Goal: Leave review/rating: Leave review/rating

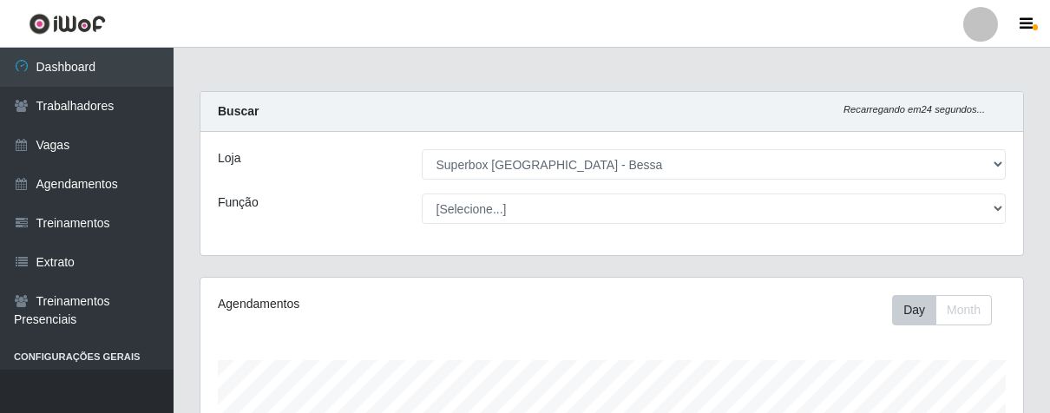
select select "206"
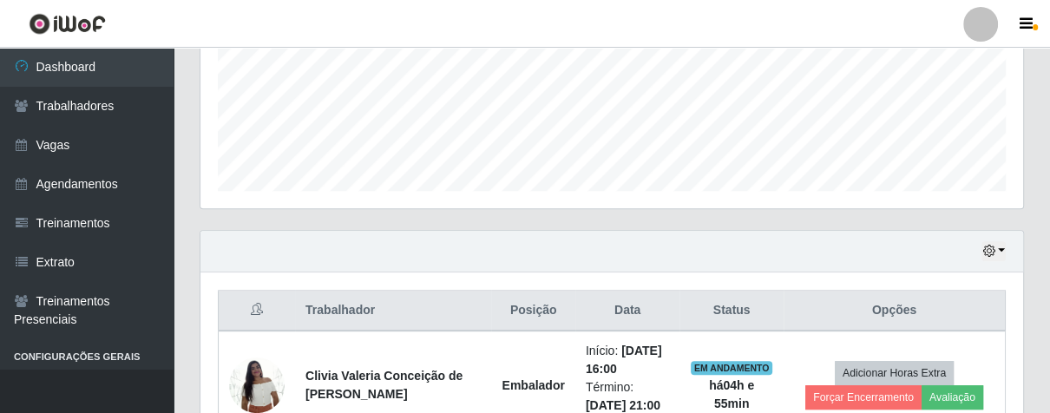
scroll to position [646, 0]
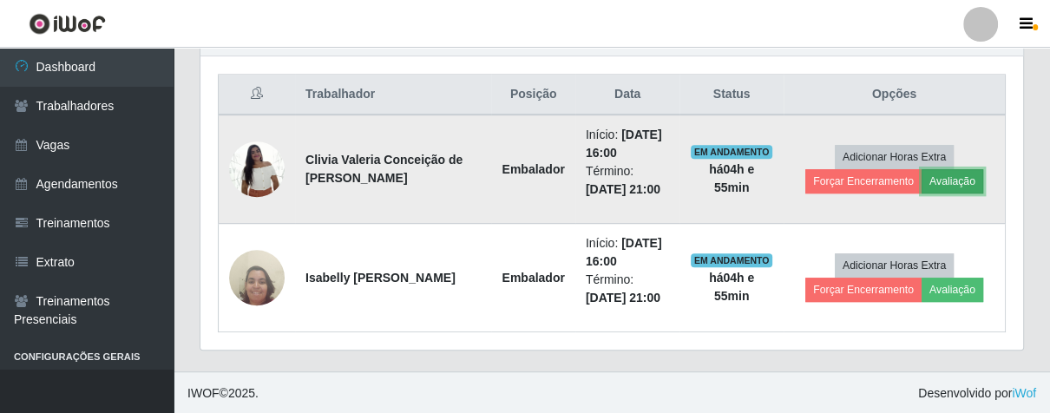
click at [964, 177] on button "Avaliação" at bounding box center [953, 181] width 62 height 24
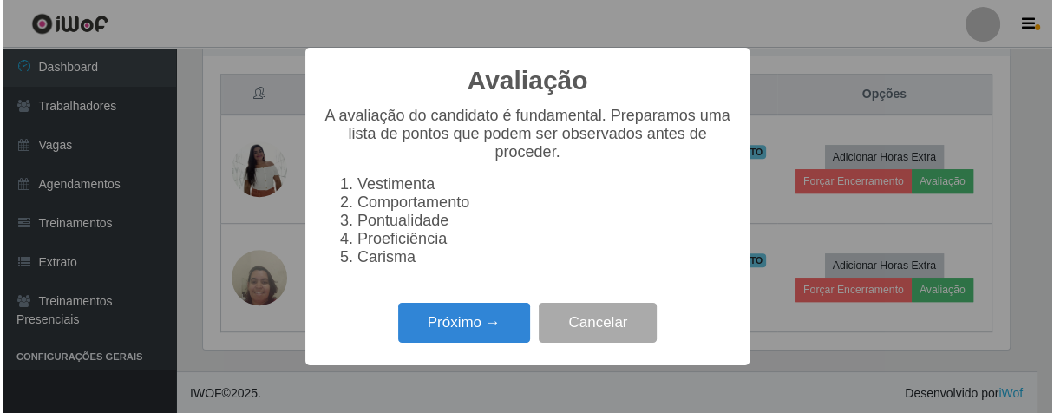
scroll to position [359, 812]
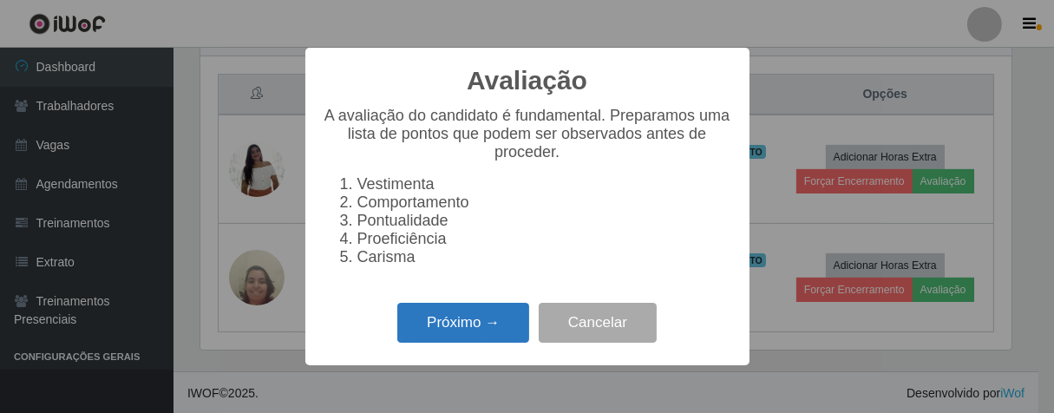
click at [508, 336] on button "Próximo →" at bounding box center [463, 323] width 132 height 41
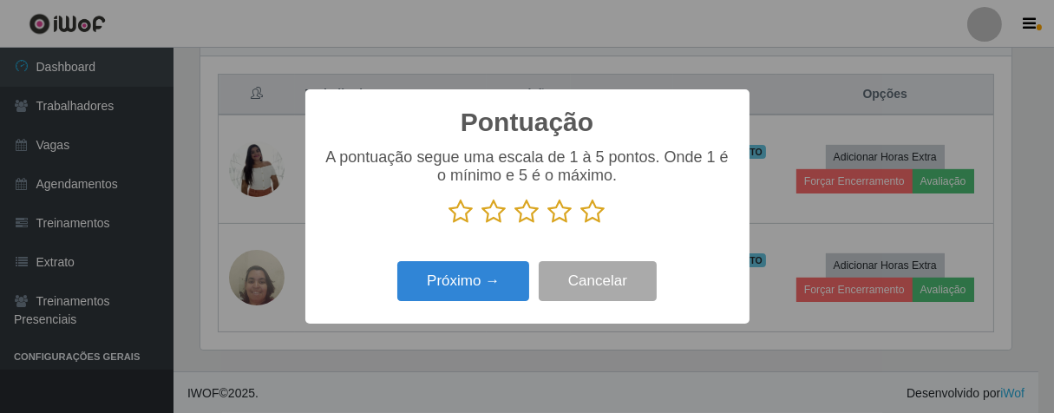
scroll to position [867362, 866911]
drag, startPoint x: 587, startPoint y: 214, endPoint x: 554, endPoint y: 244, distance: 44.2
click at [583, 219] on icon at bounding box center [593, 212] width 24 height 26
click at [581, 225] on input "radio" at bounding box center [581, 225] width 0 height 0
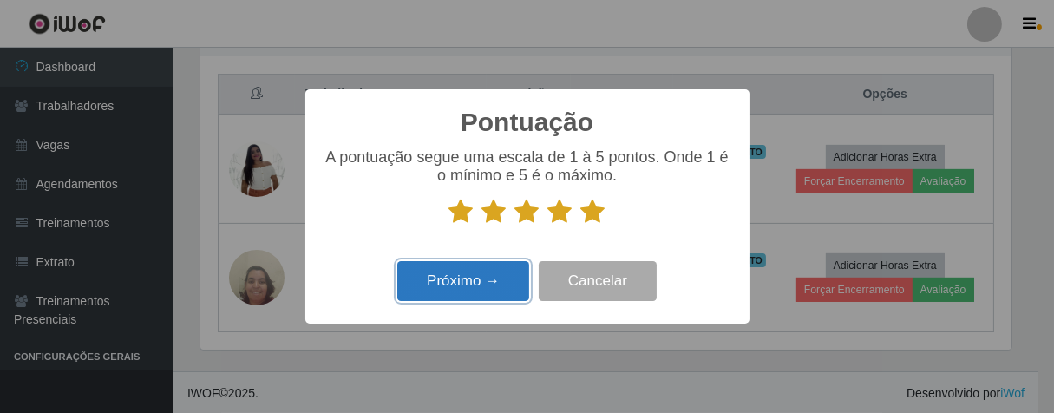
click at [473, 285] on button "Próximo →" at bounding box center [463, 281] width 132 height 41
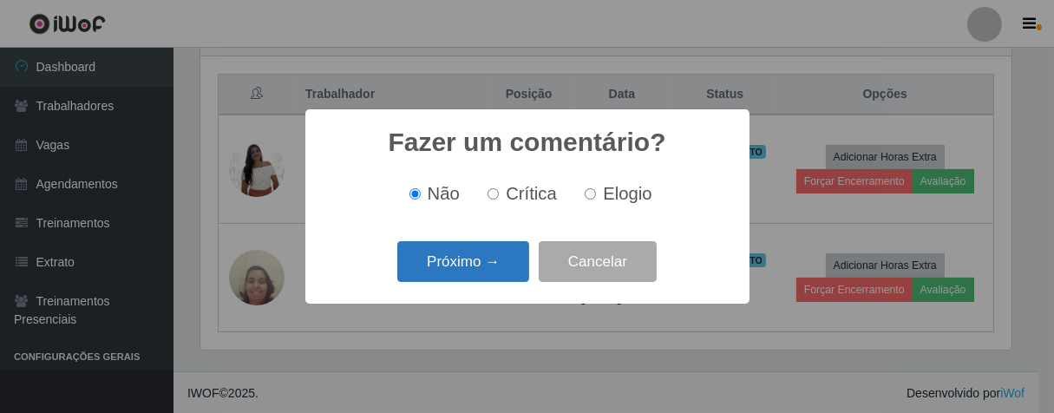
click at [508, 263] on button "Próximo →" at bounding box center [463, 261] width 132 height 41
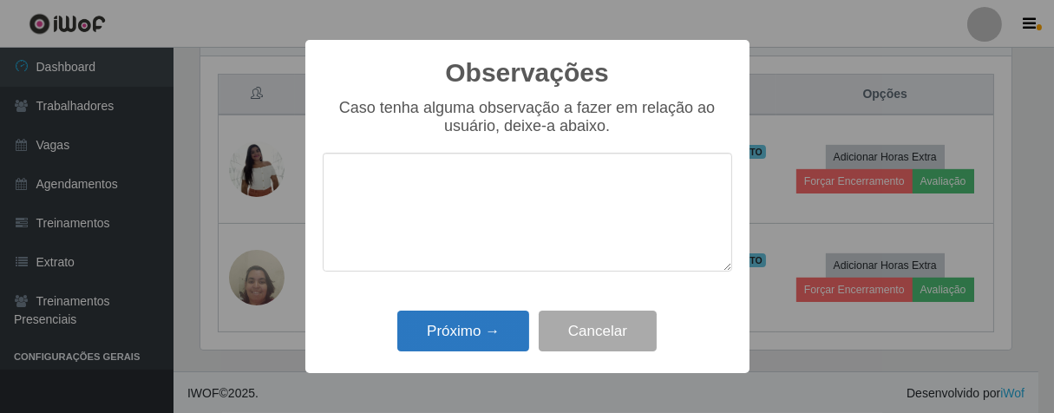
click at [498, 318] on div "Próximo → Cancelar" at bounding box center [528, 330] width 410 height 49
click at [498, 318] on button "Próximo →" at bounding box center [463, 331] width 132 height 41
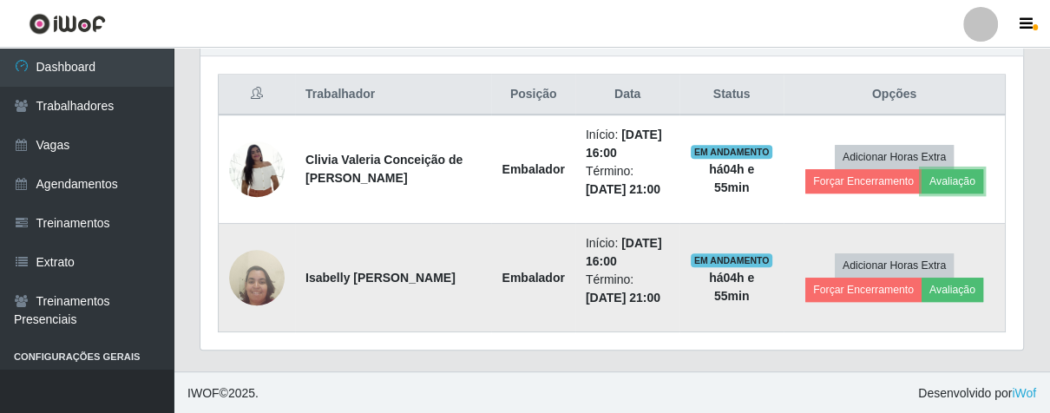
scroll to position [359, 822]
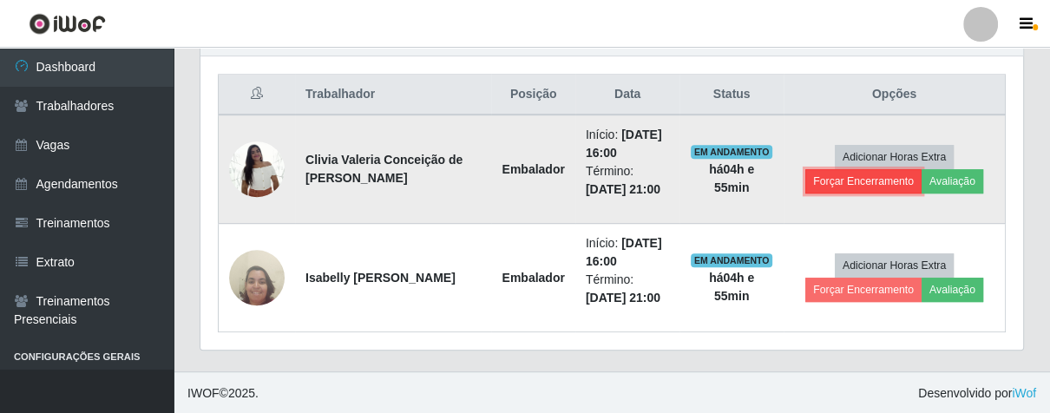
click at [828, 180] on button "Forçar Encerramento" at bounding box center [863, 181] width 116 height 24
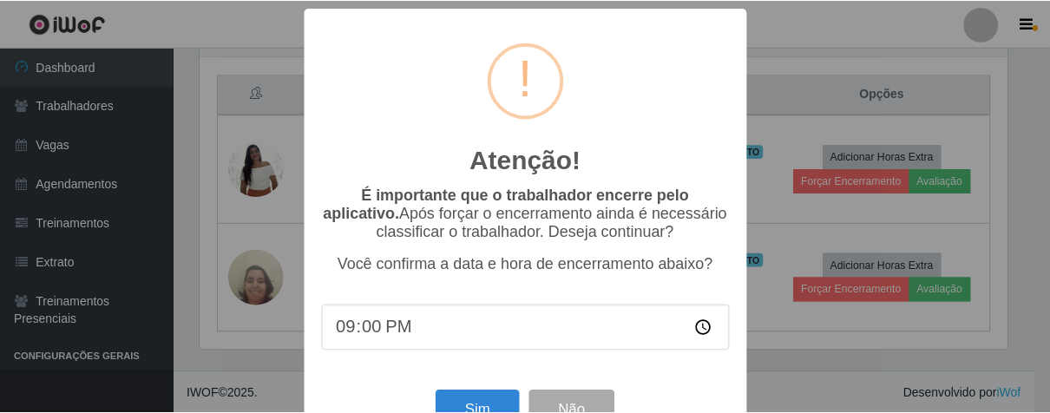
scroll to position [60, 0]
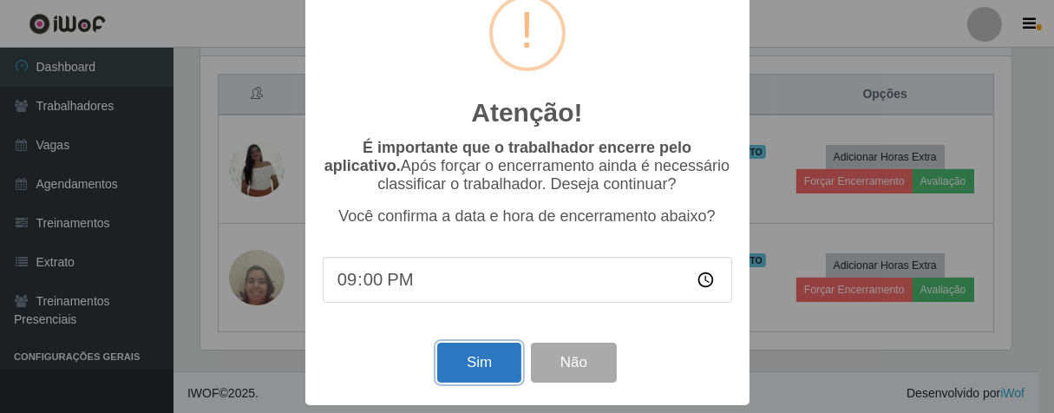
click at [479, 358] on button "Sim" at bounding box center [479, 363] width 84 height 41
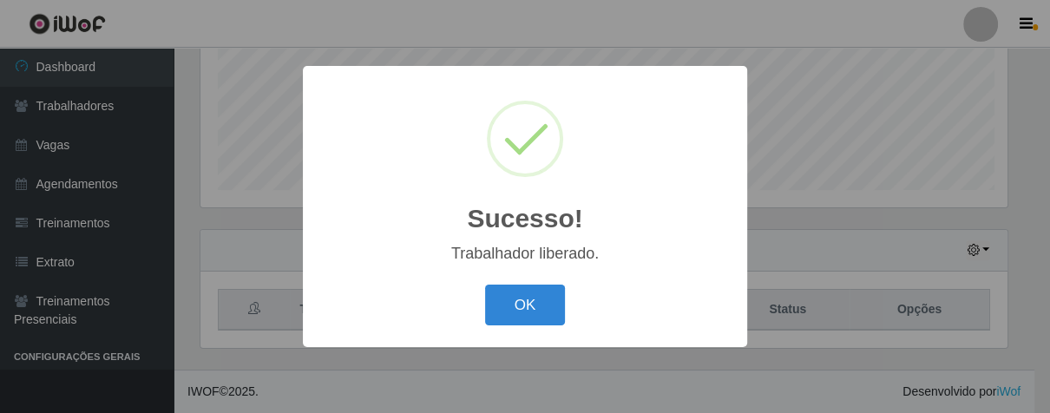
scroll to position [359, 812]
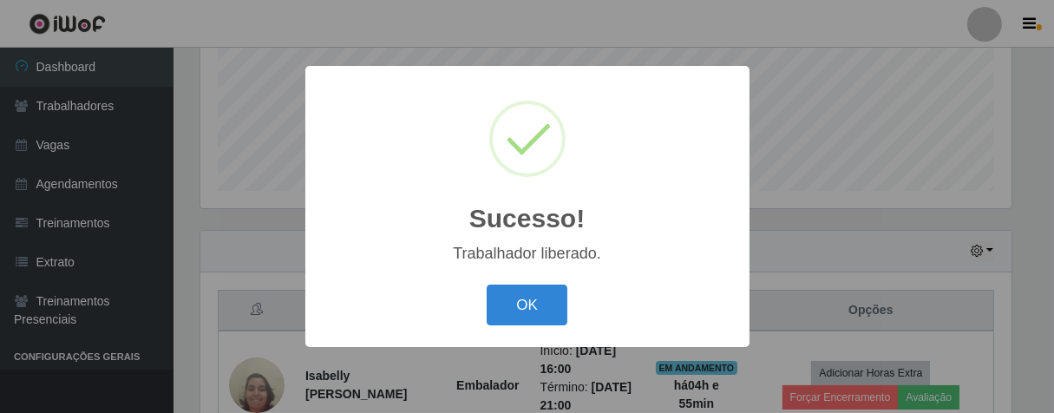
drag, startPoint x: 534, startPoint y: 298, endPoint x: 585, endPoint y: 239, distance: 77.5
click at [535, 297] on button "OK" at bounding box center [527, 305] width 81 height 41
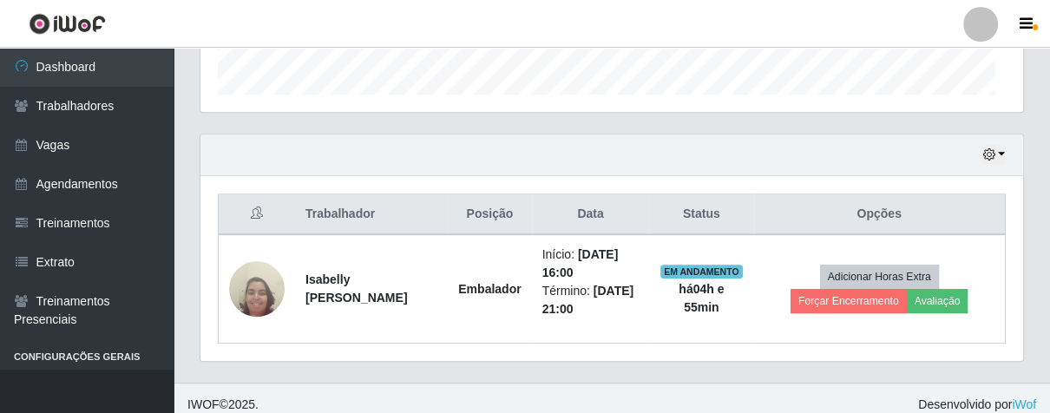
scroll to position [359, 822]
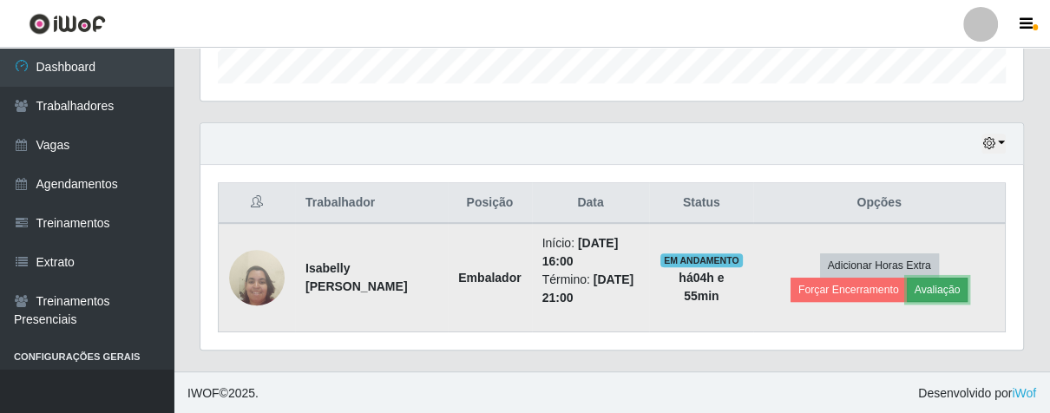
click at [943, 287] on button "Avaliação" at bounding box center [938, 290] width 62 height 24
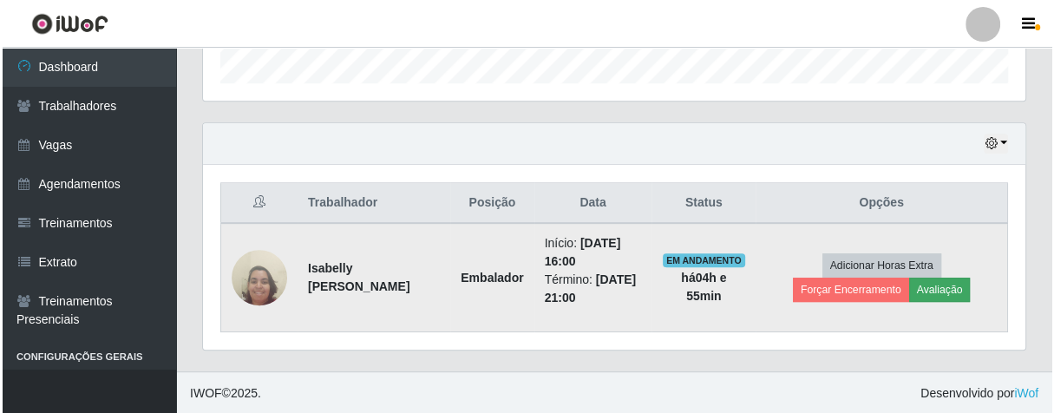
scroll to position [359, 812]
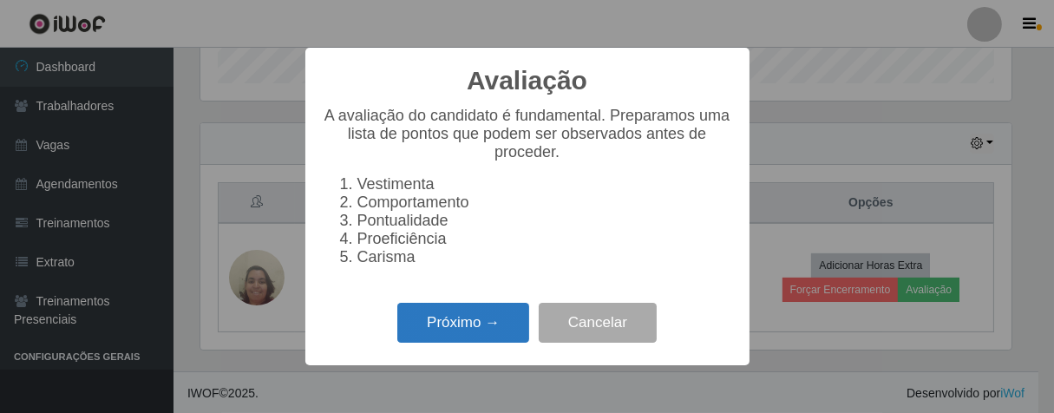
click at [507, 329] on button "Próximo →" at bounding box center [463, 323] width 132 height 41
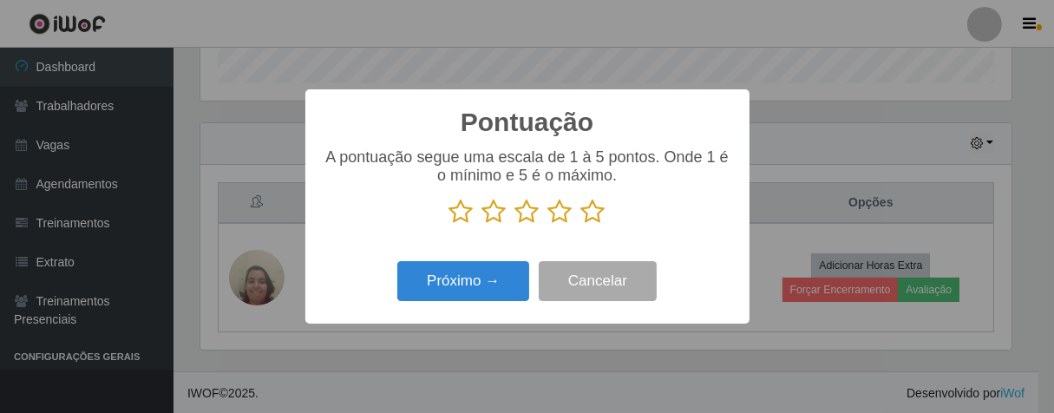
scroll to position [867362, 866911]
click at [593, 216] on icon at bounding box center [593, 212] width 24 height 26
click at [581, 225] on input "radio" at bounding box center [581, 225] width 0 height 0
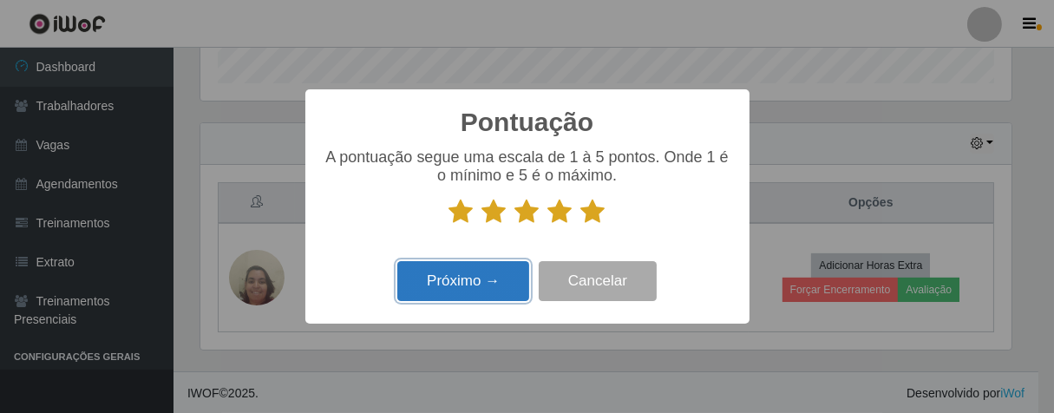
click at [496, 286] on button "Próximo →" at bounding box center [463, 281] width 132 height 41
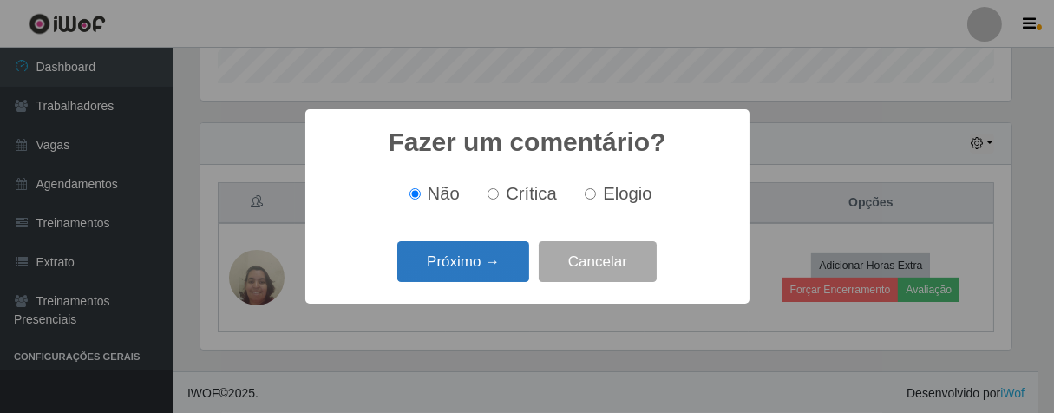
click at [516, 259] on button "Próximo →" at bounding box center [463, 261] width 132 height 41
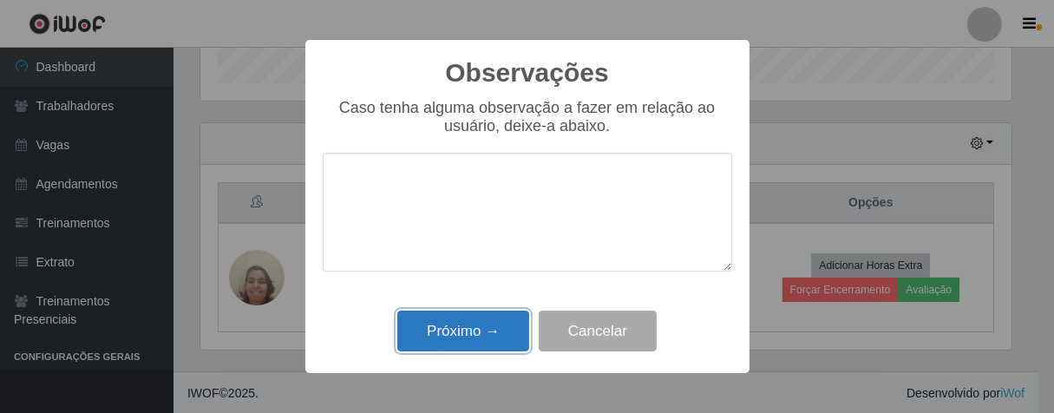
click at [486, 329] on button "Próximo →" at bounding box center [463, 331] width 132 height 41
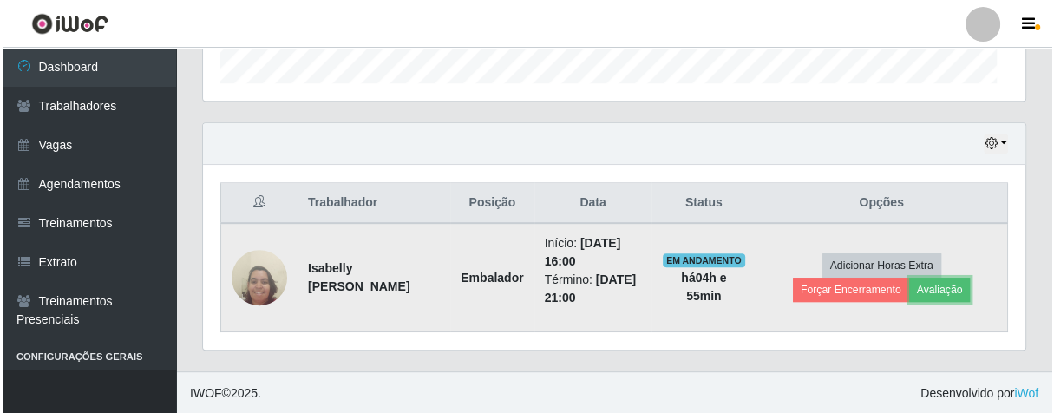
scroll to position [359, 822]
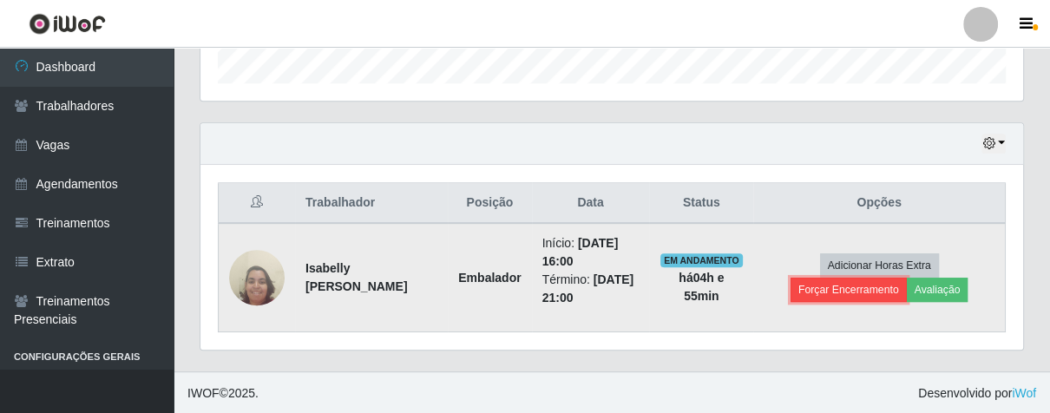
click at [855, 295] on button "Forçar Encerramento" at bounding box center [848, 290] width 116 height 24
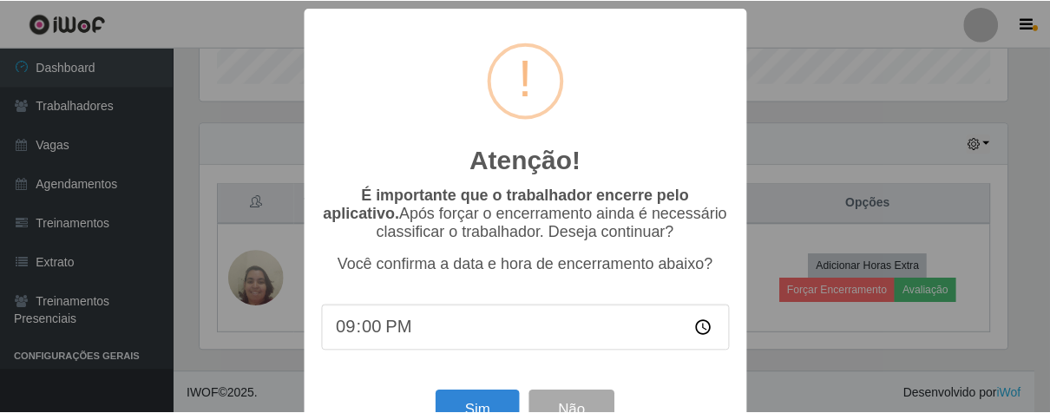
scroll to position [60, 0]
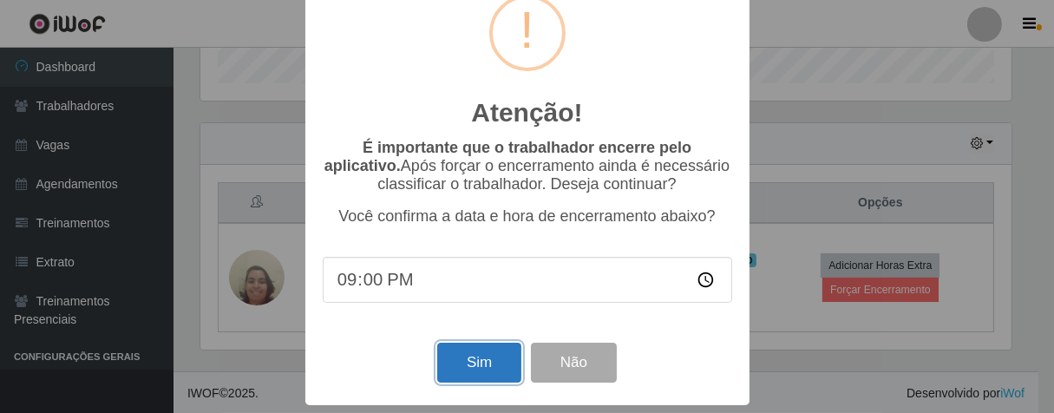
click at [451, 362] on button "Sim" at bounding box center [479, 363] width 84 height 41
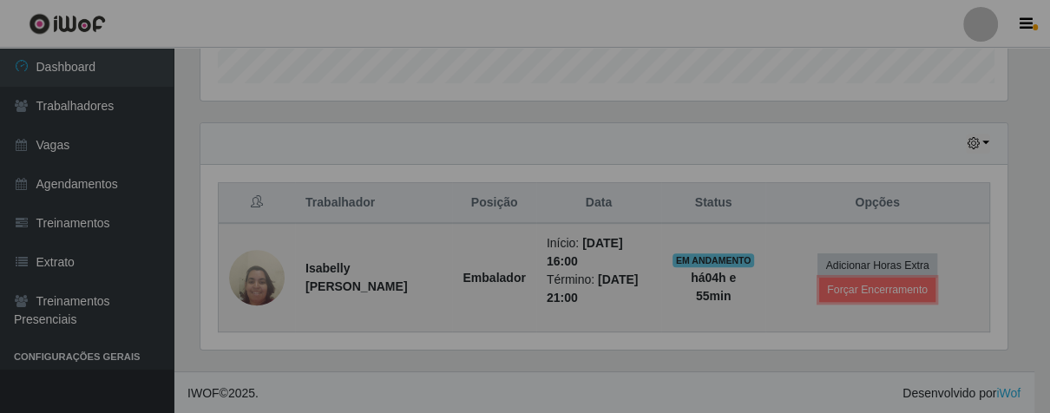
scroll to position [0, 0]
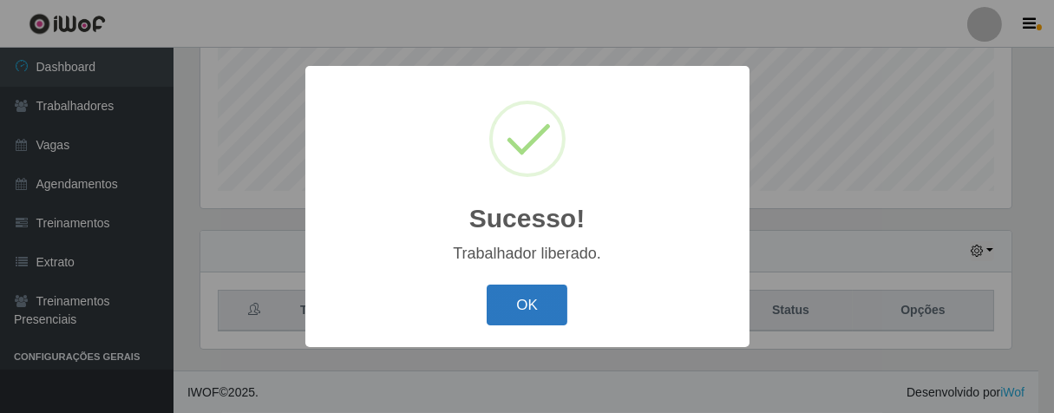
click at [514, 302] on button "OK" at bounding box center [527, 305] width 81 height 41
